Goal: Information Seeking & Learning: Check status

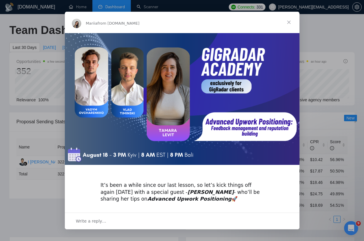
click at [287, 22] on span "Close" at bounding box center [288, 22] width 21 height 21
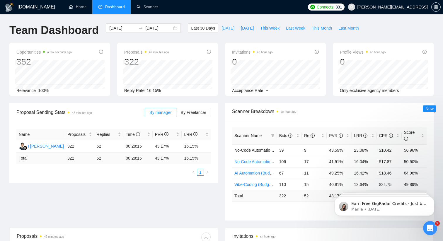
click at [224, 31] on button "[DATE]" at bounding box center [228, 27] width 19 height 9
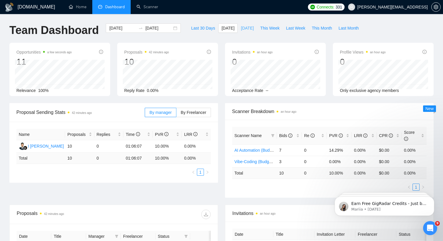
click at [241, 28] on span "[DATE]" at bounding box center [247, 28] width 13 height 6
type input "[DATE]"
click at [266, 28] on span "This Week" at bounding box center [269, 28] width 19 height 6
type input "[DATE]"
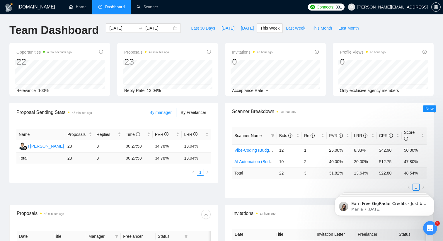
type input "[DATE]"
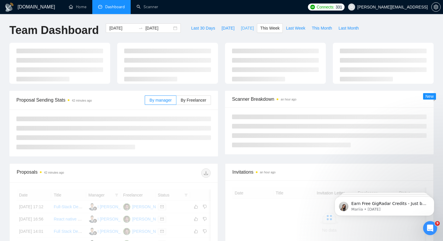
click at [252, 28] on span "[DATE]" at bounding box center [247, 28] width 13 height 6
type input "[DATE]"
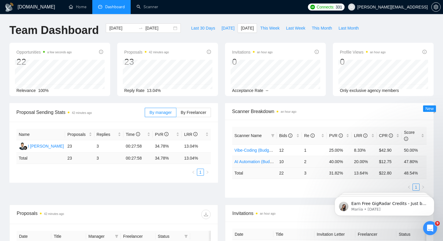
click at [360, 162] on td "20.00%" at bounding box center [364, 161] width 25 height 11
click at [270, 29] on span "This Week" at bounding box center [269, 28] width 19 height 6
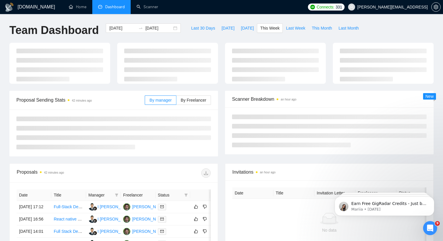
type input "[DATE]"
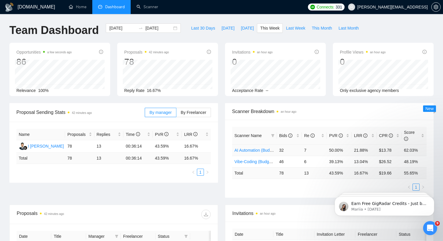
click at [358, 150] on td "21.88%" at bounding box center [364, 150] width 25 height 11
click at [361, 164] on td "13.04%" at bounding box center [364, 161] width 25 height 11
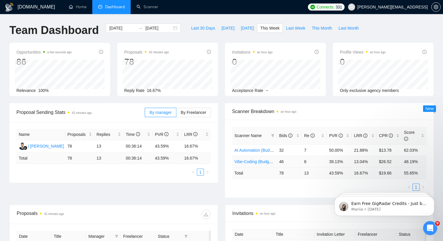
click at [305, 161] on td "6" at bounding box center [314, 161] width 25 height 11
click at [280, 160] on td "46" at bounding box center [289, 161] width 25 height 11
click at [355, 162] on td "13.04%" at bounding box center [364, 161] width 25 height 11
click at [299, 27] on span "Last Week" at bounding box center [295, 28] width 19 height 6
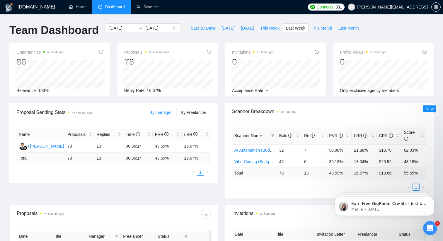
type input "[DATE]"
click at [343, 28] on span "Last Month" at bounding box center [349, 28] width 20 height 6
type input "[DATE]"
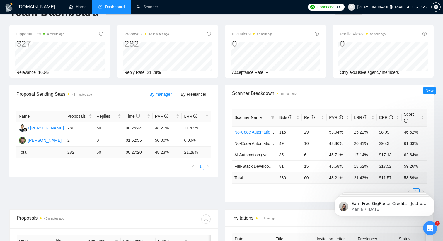
scroll to position [19, 0]
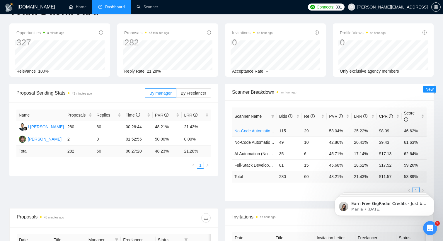
click at [364, 131] on td "$8.09" at bounding box center [389, 130] width 25 height 11
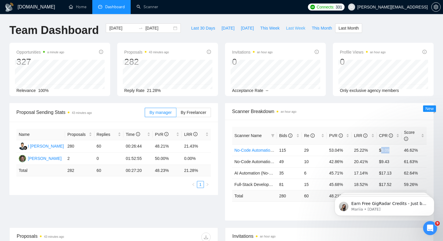
click at [299, 30] on span "Last Week" at bounding box center [295, 28] width 19 height 6
type input "[DATE]"
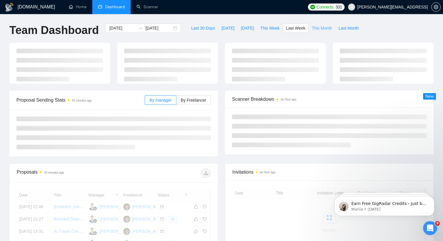
click at [312, 26] on button "This Month" at bounding box center [322, 27] width 27 height 9
type input "[DATE]"
click at [258, 32] on button "This Week" at bounding box center [270, 27] width 26 height 9
type input "[DATE]"
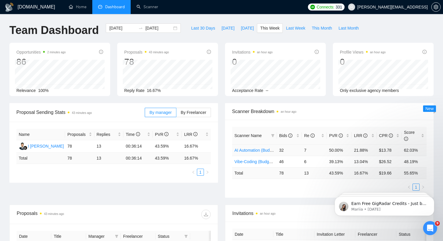
click at [364, 152] on td "$13.78" at bounding box center [389, 150] width 25 height 11
click at [364, 164] on td "$26.52" at bounding box center [389, 161] width 25 height 11
click at [364, 160] on td "$26.52" at bounding box center [389, 161] width 25 height 11
